Goal: Information Seeking & Learning: Learn about a topic

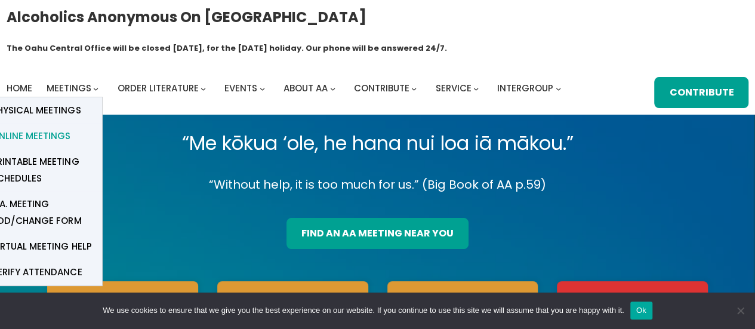
click at [47, 128] on span "Online Meetings" at bounding box center [31, 136] width 79 height 17
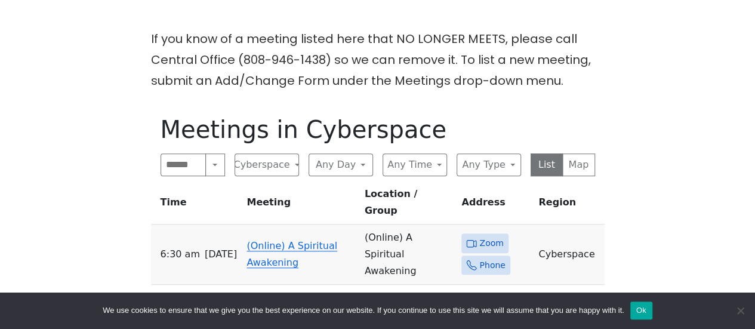
scroll to position [333, 0]
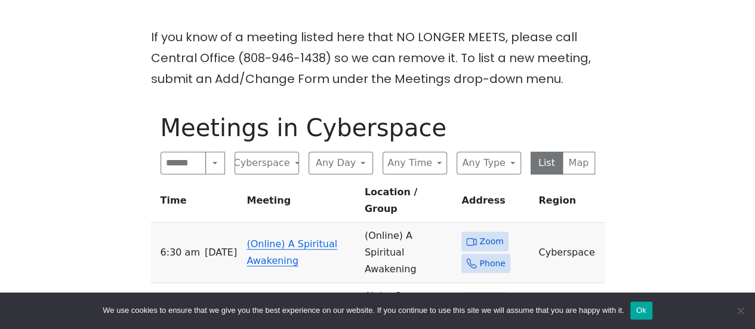
click at [285, 238] on link "(Online) A Spiritual Awakening" at bounding box center [292, 252] width 91 height 28
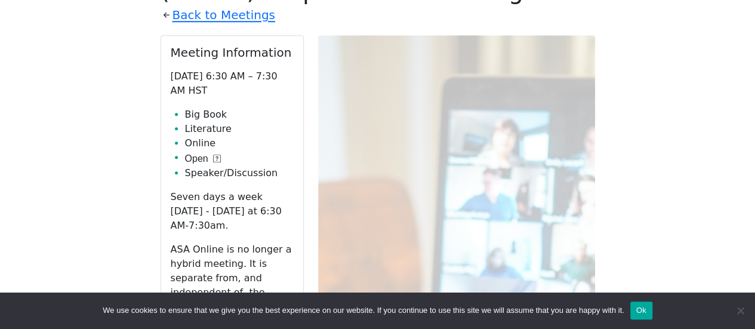
scroll to position [492, 0]
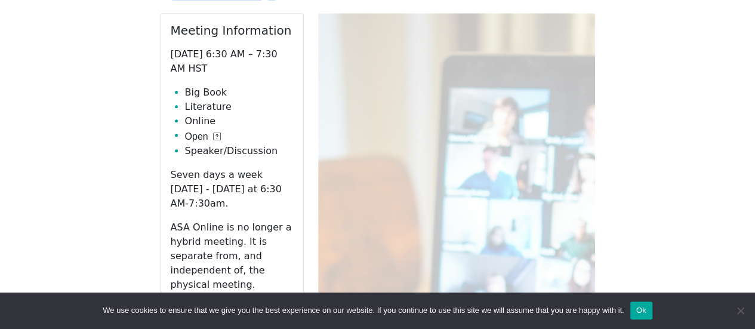
click at [257, 301] on link "Zoom" at bounding box center [232, 312] width 123 height 23
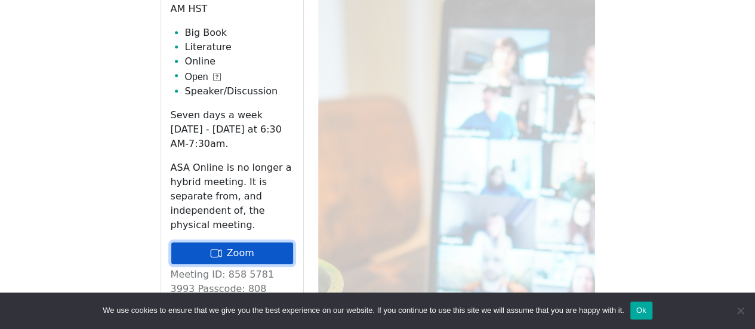
click at [233, 242] on link "Zoom" at bounding box center [232, 253] width 123 height 23
